Goal: Transaction & Acquisition: Subscribe to service/newsletter

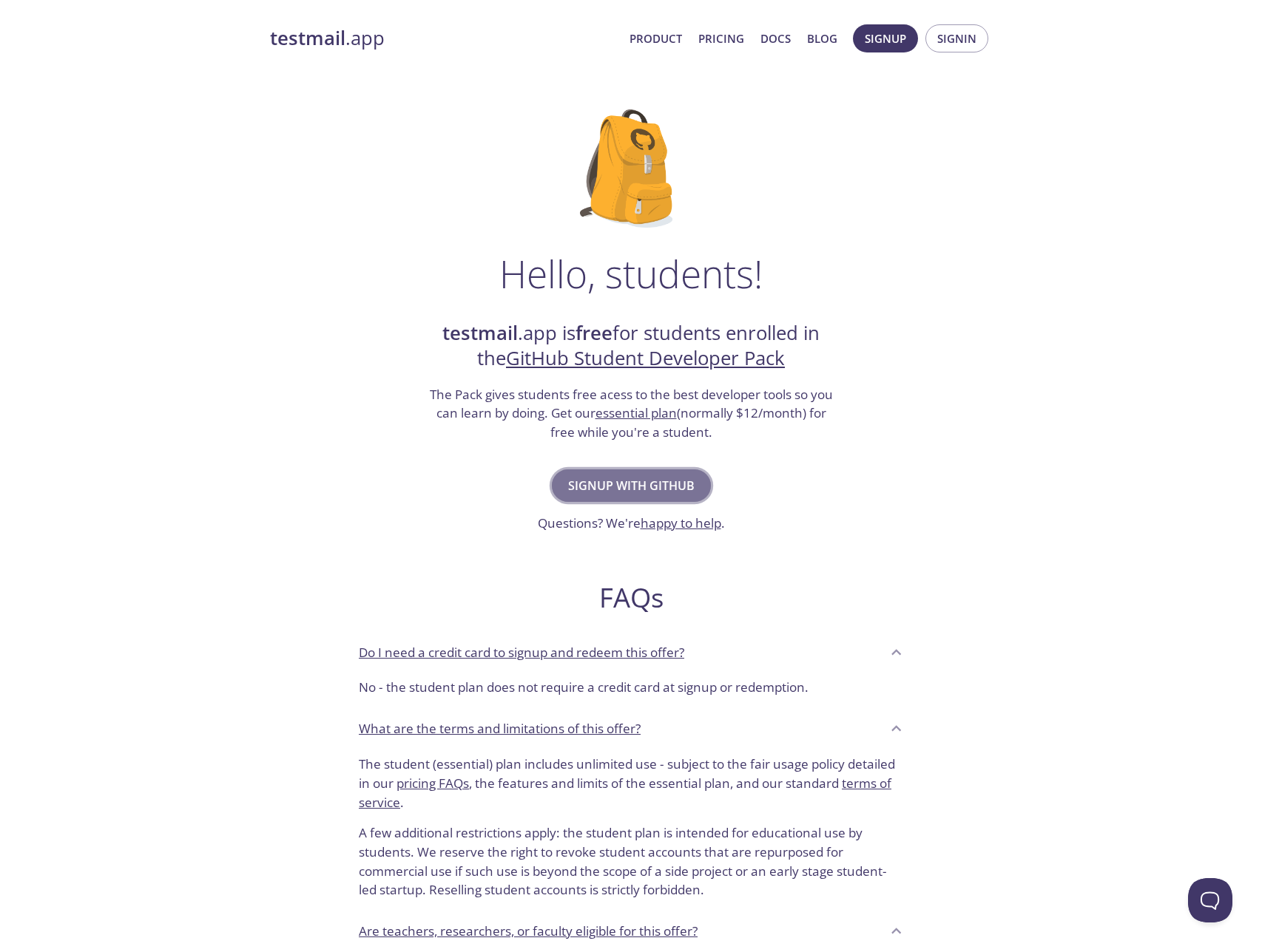
click at [588, 490] on span "Signup with GitHub" at bounding box center [631, 486] width 127 height 21
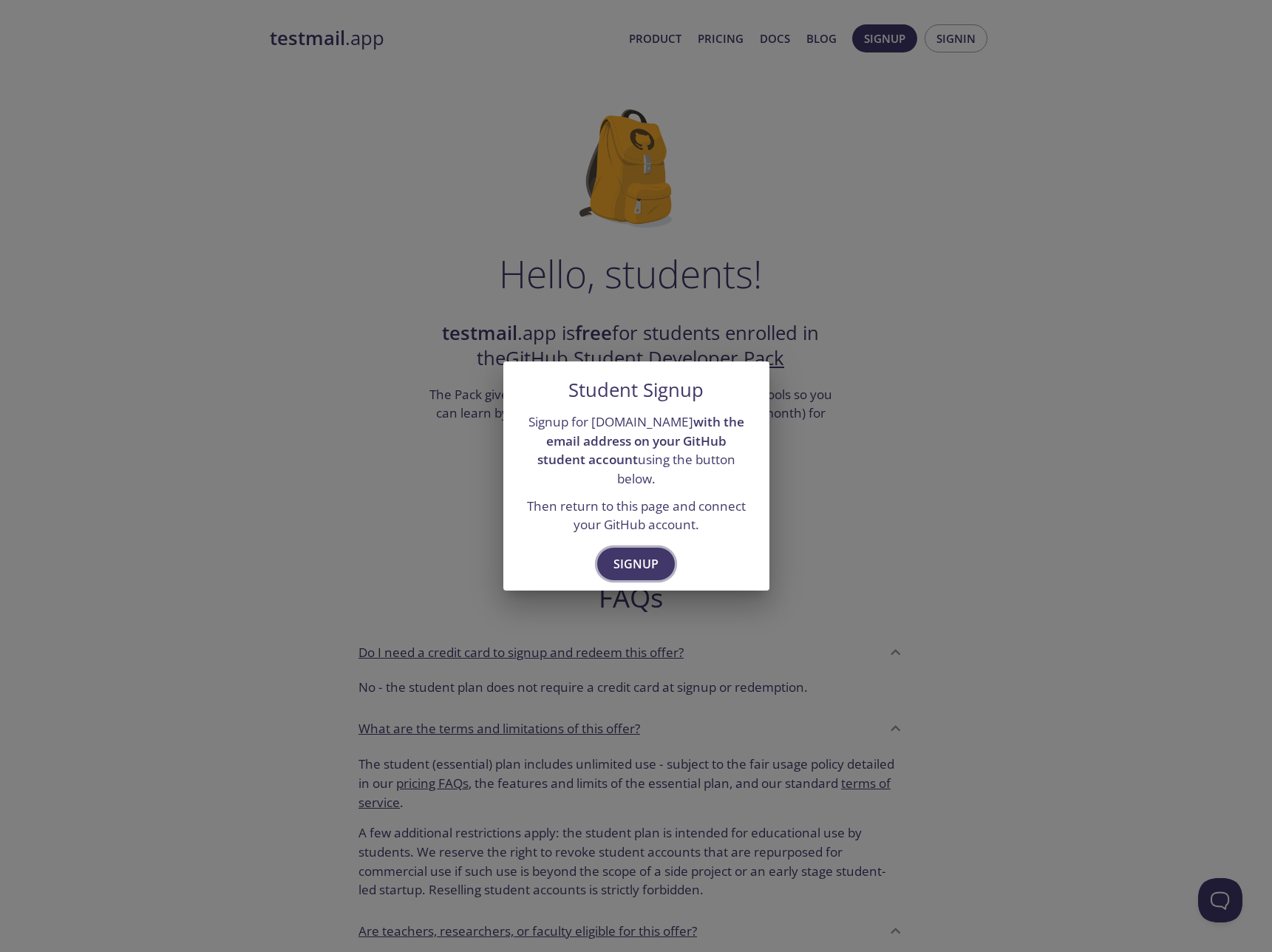
click at [624, 553] on span "Signup" at bounding box center [636, 563] width 45 height 21
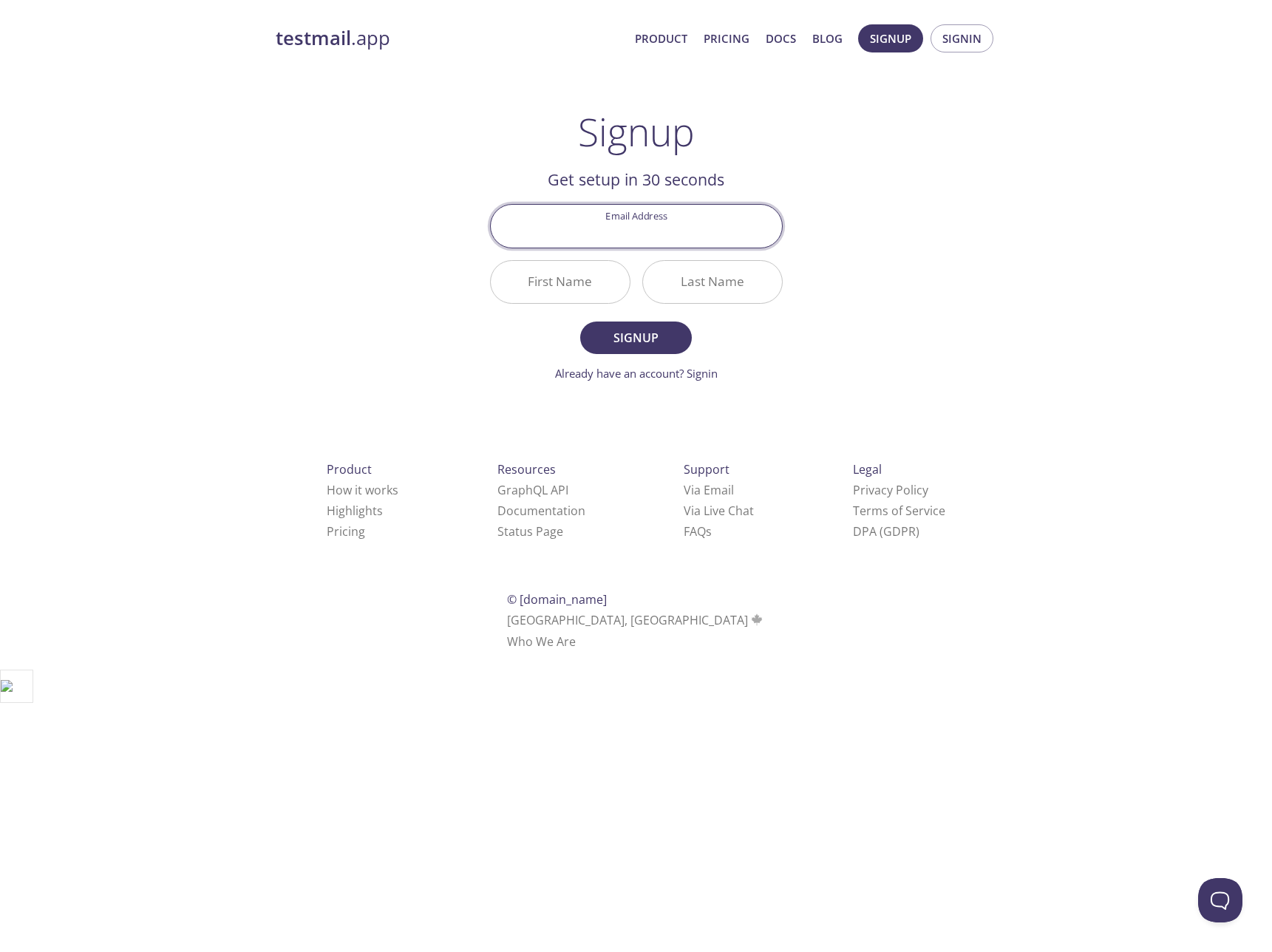
click at [601, 227] on input "Email Address" at bounding box center [636, 226] width 291 height 42
type input "[EMAIL_ADDRESS][DOMAIN_NAME]"
click at [583, 270] on input "First Name" at bounding box center [560, 281] width 139 height 42
type input "[PERSON_NAME]"
click at [674, 269] on input "Last Name" at bounding box center [712, 281] width 139 height 42
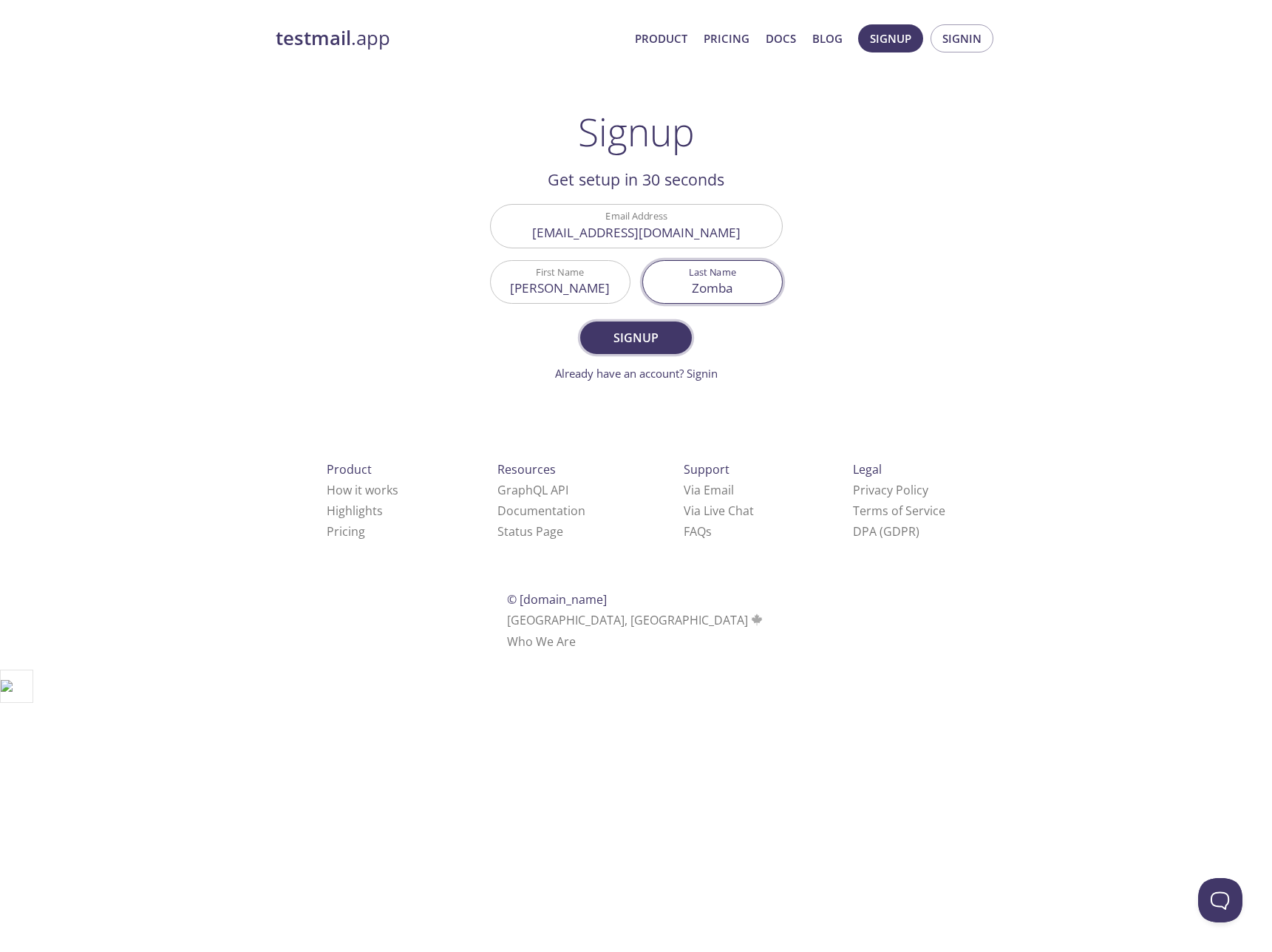
type input "Zomba"
click at [638, 330] on span "Signup" at bounding box center [635, 337] width 79 height 21
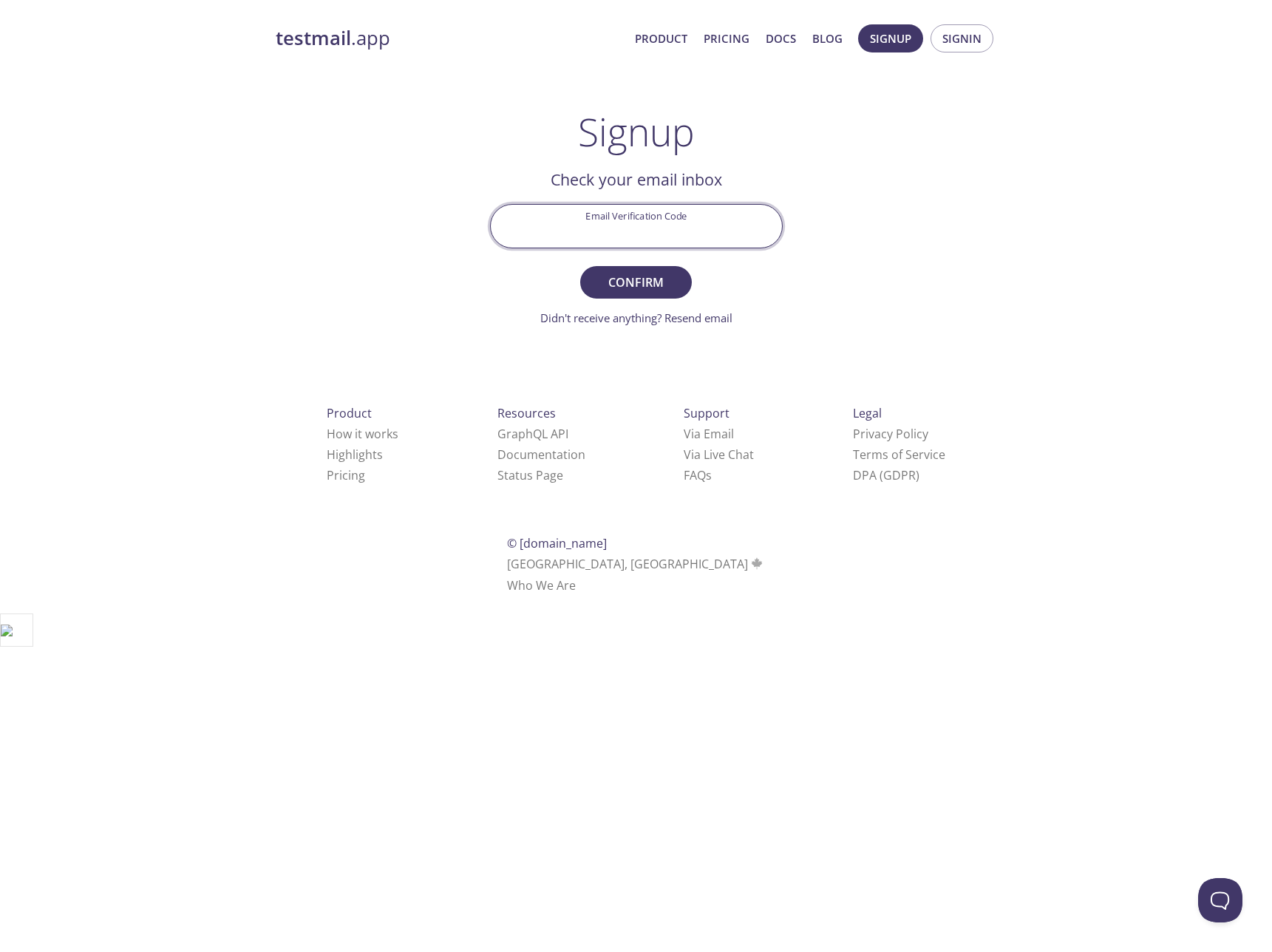
click at [650, 218] on input "Email Verification Code" at bounding box center [636, 226] width 291 height 42
paste input "UEN7T2A"
type input "UEN7T2A"
click at [581, 266] on button "Confirm" at bounding box center [636, 282] width 111 height 32
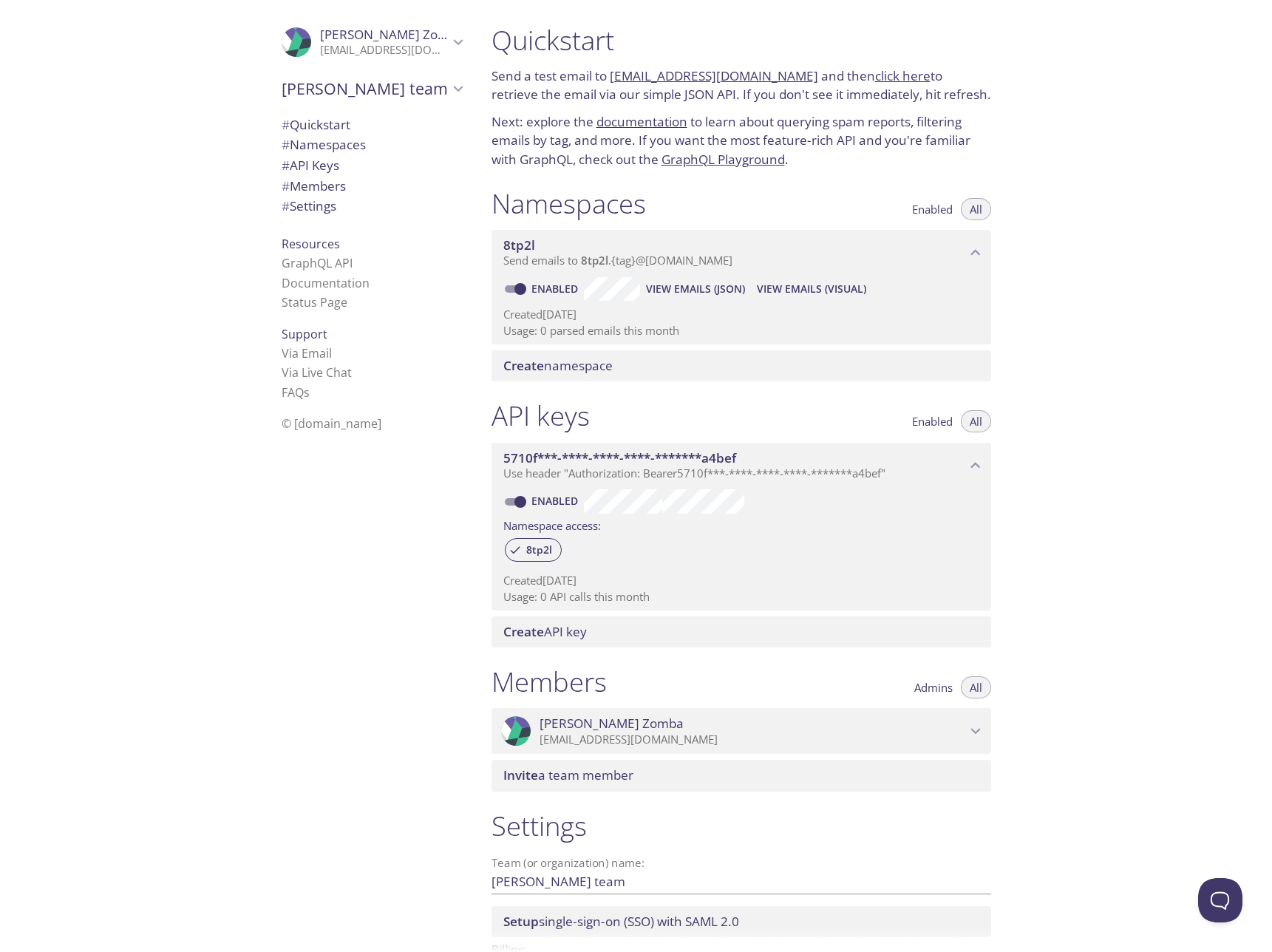
click at [640, 73] on link "[EMAIL_ADDRESS][DOMAIN_NAME]" at bounding box center [714, 75] width 208 height 17
click at [875, 77] on link "click here" at bounding box center [902, 75] width 55 height 17
